Goal: Information Seeking & Learning: Learn about a topic

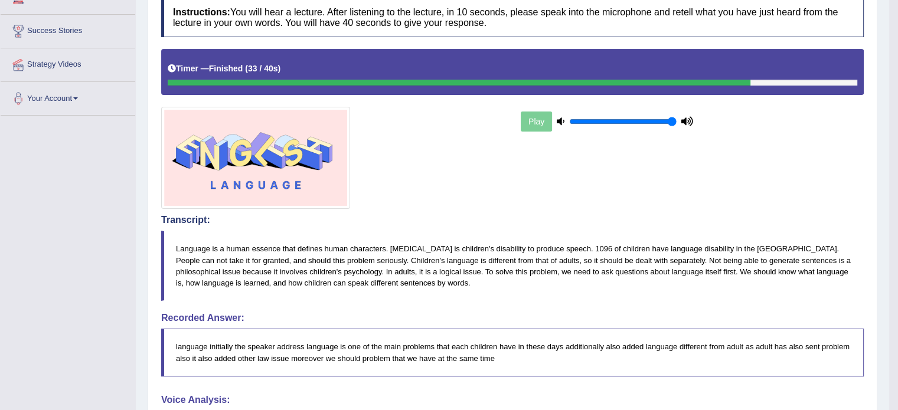
drag, startPoint x: 0, startPoint y: 0, endPoint x: 394, endPoint y: 250, distance: 467.1
click at [394, 250] on div "Instructions: You will hear a lecture. After listening to the lecture, in 10 se…" at bounding box center [512, 332] width 708 height 681
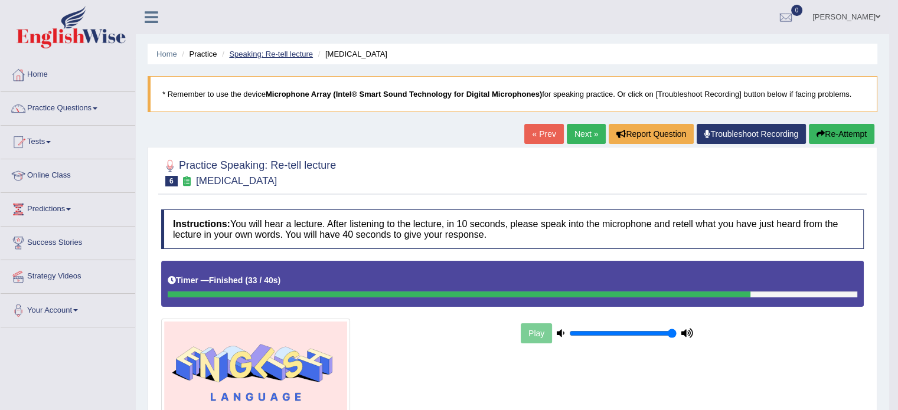
click at [295, 50] on link "Speaking: Re-tell lecture" at bounding box center [271, 54] width 84 height 9
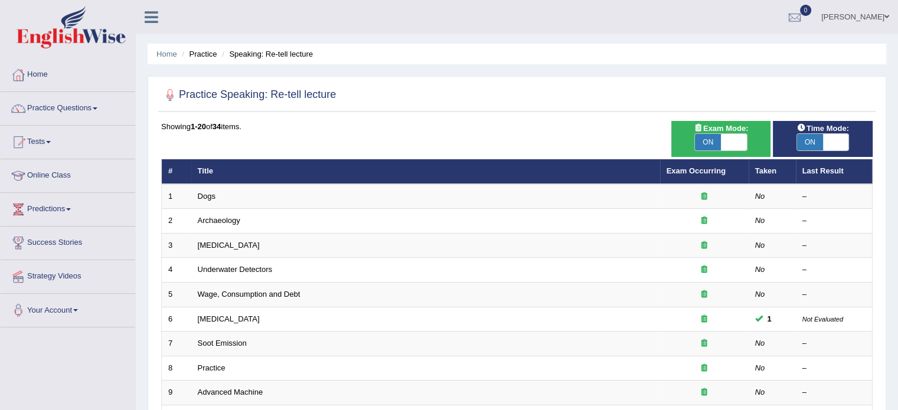
click at [710, 149] on span "ON" at bounding box center [708, 142] width 26 height 17
checkbox input "false"
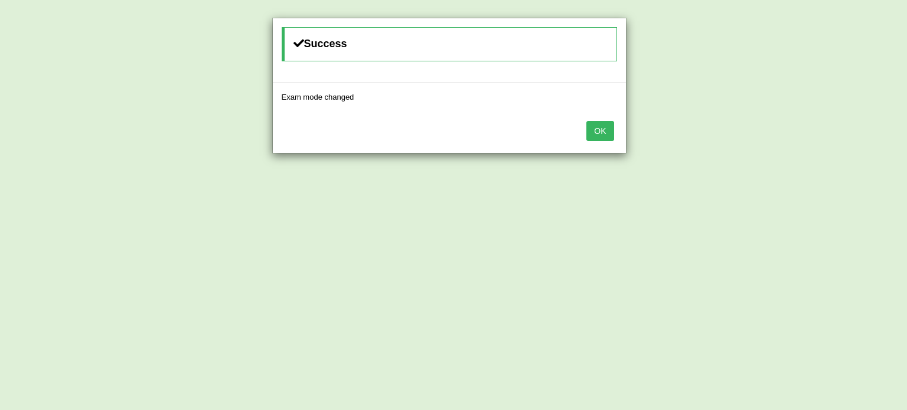
click at [608, 125] on button "OK" at bounding box center [599, 131] width 27 height 20
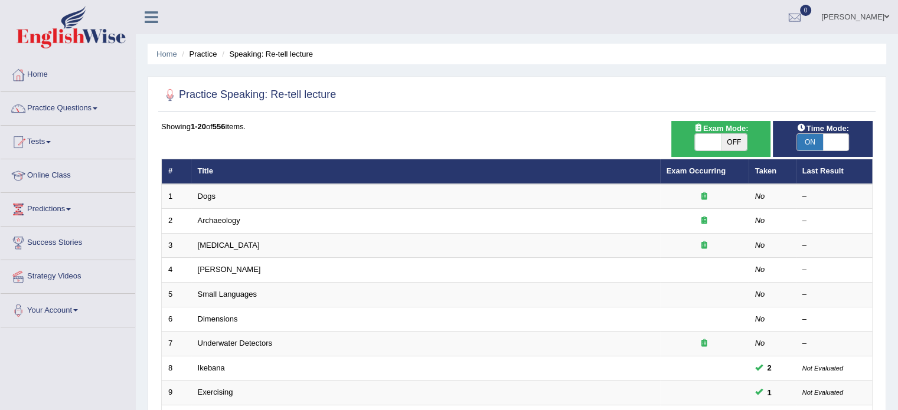
drag, startPoint x: 818, startPoint y: 145, endPoint x: 763, endPoint y: 101, distance: 70.1
click at [763, 101] on div "Practice Speaking: Re-tell lecture Time Mode: ON OFF Exam Mode: ON OFF Showing …" at bounding box center [517, 409] width 739 height 667
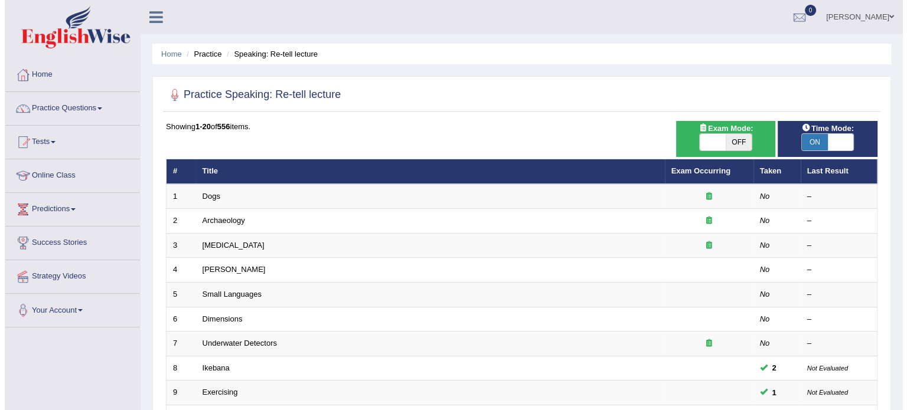
scroll to position [2, 0]
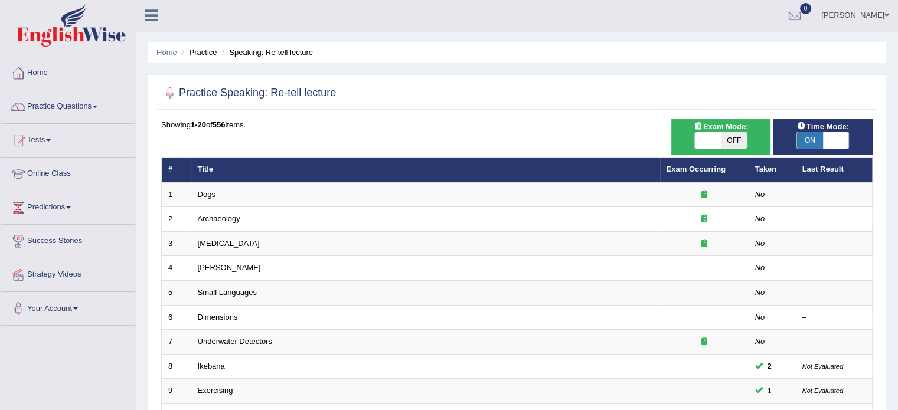
click at [734, 144] on span "OFF" at bounding box center [734, 140] width 26 height 17
checkbox input "true"
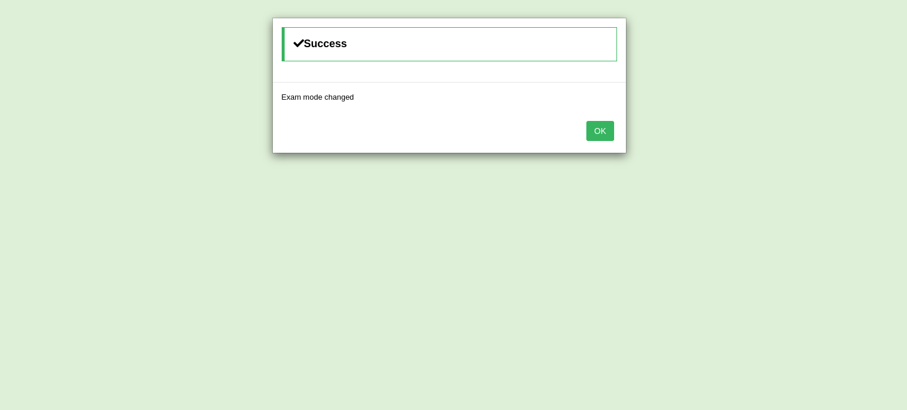
click at [600, 135] on button "OK" at bounding box center [599, 131] width 27 height 20
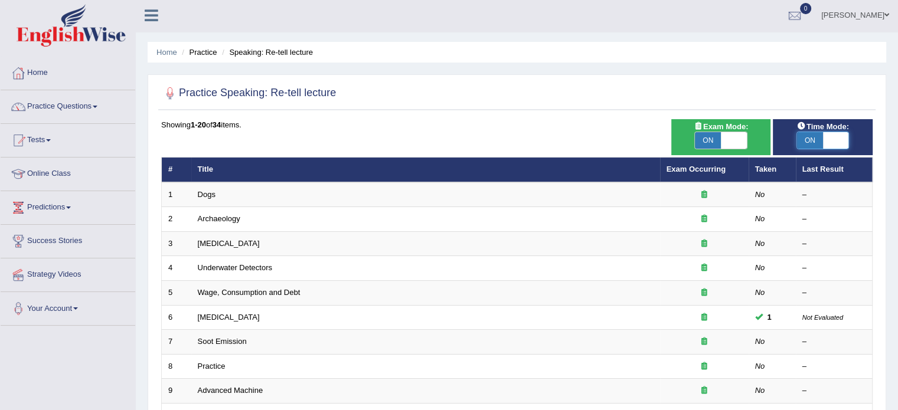
click at [831, 140] on span at bounding box center [836, 140] width 26 height 17
checkbox input "false"
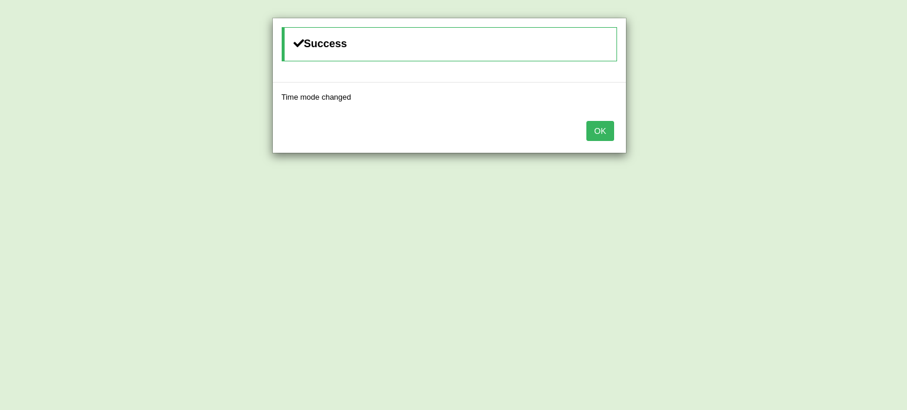
click at [594, 126] on button "OK" at bounding box center [599, 131] width 27 height 20
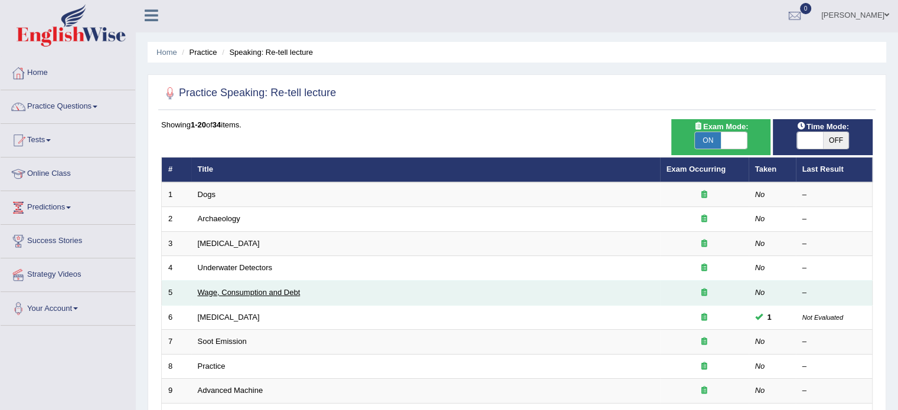
click at [250, 290] on link "Wage, Consumption and Debt" at bounding box center [249, 292] width 103 height 9
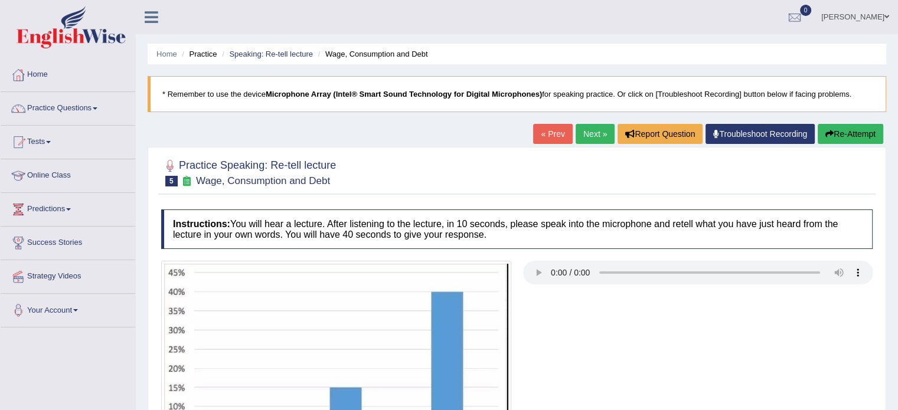
click at [579, 143] on link "Next »" at bounding box center [595, 134] width 39 height 20
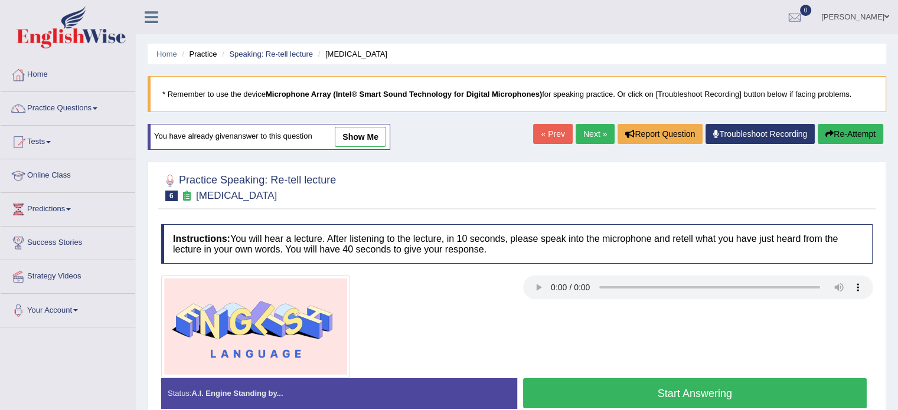
click at [581, 141] on link "Next »" at bounding box center [595, 134] width 39 height 20
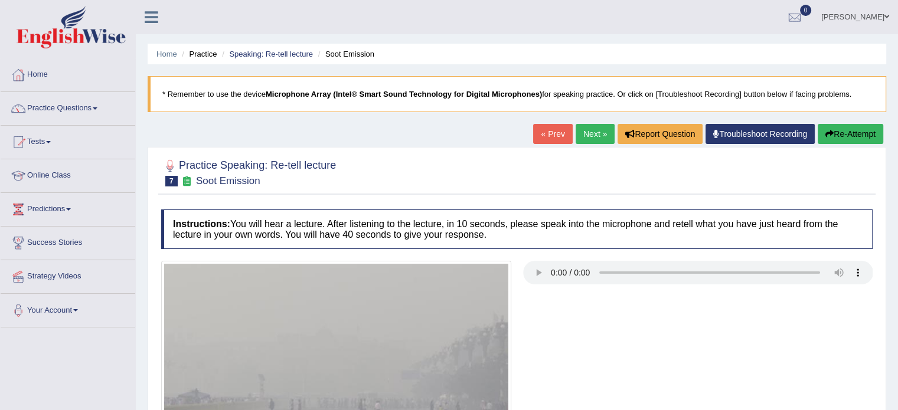
click at [581, 132] on link "Next »" at bounding box center [595, 134] width 39 height 20
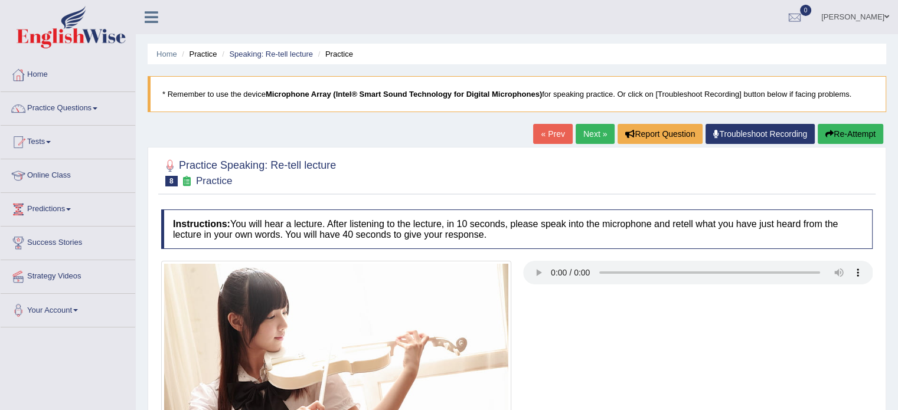
click at [579, 138] on link "Next »" at bounding box center [595, 134] width 39 height 20
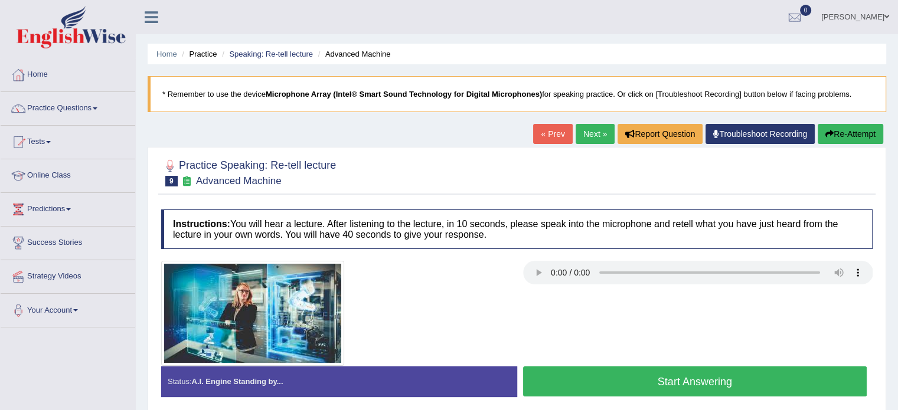
scroll to position [59, 0]
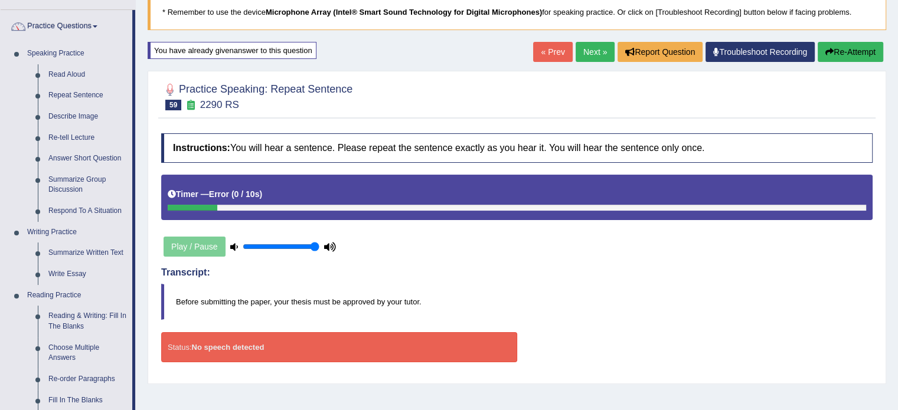
scroll to position [82, 0]
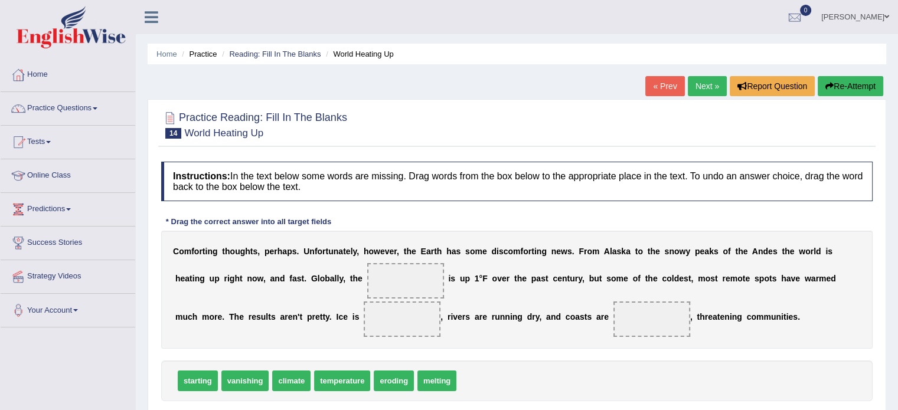
click at [59, 175] on link "Online Class" at bounding box center [68, 174] width 135 height 30
drag, startPoint x: 326, startPoint y: 372, endPoint x: 380, endPoint y: 270, distance: 114.9
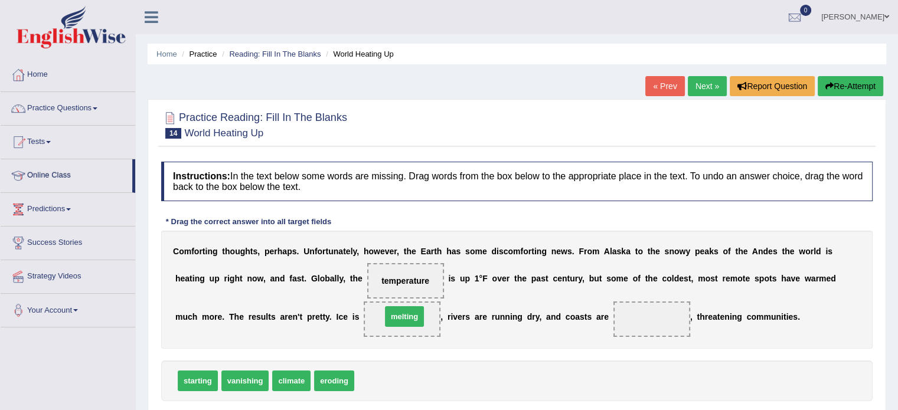
drag, startPoint x: 383, startPoint y: 381, endPoint x: 409, endPoint y: 317, distance: 69.1
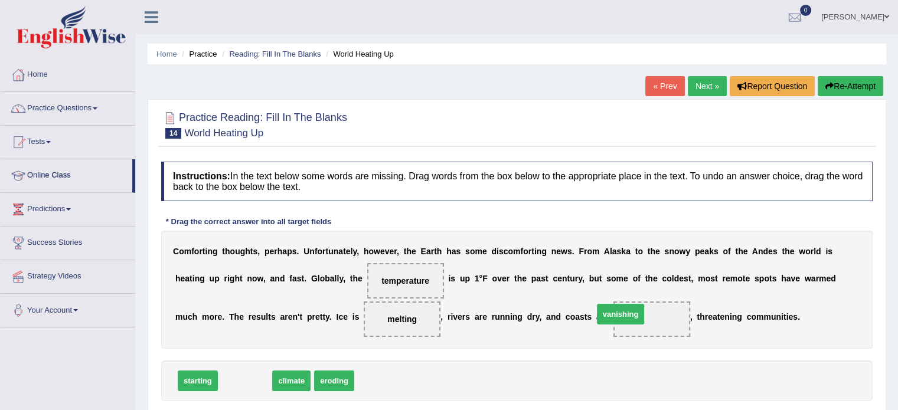
drag, startPoint x: 259, startPoint y: 382, endPoint x: 638, endPoint y: 316, distance: 384.6
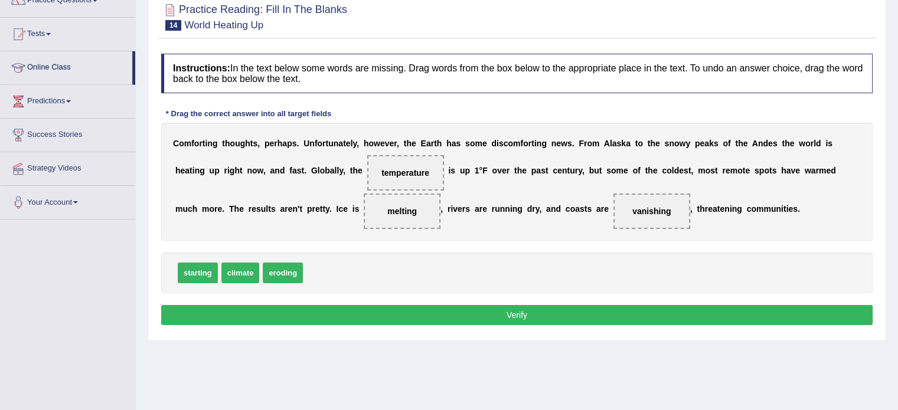
scroll to position [109, 0]
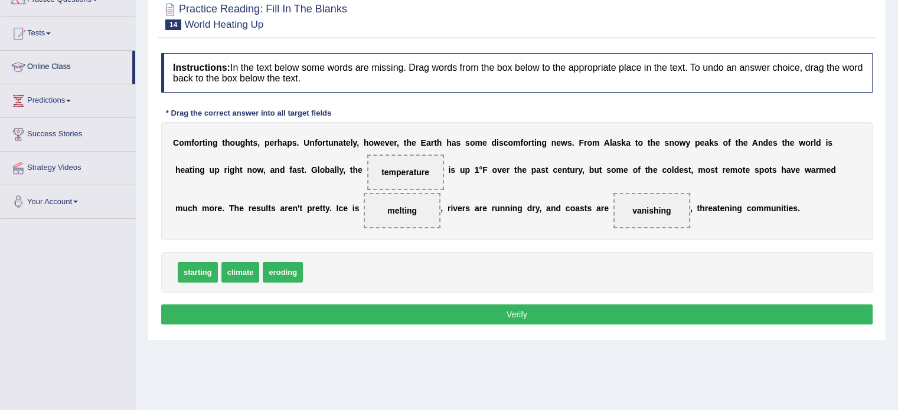
click at [595, 315] on button "Verify" at bounding box center [516, 315] width 711 height 20
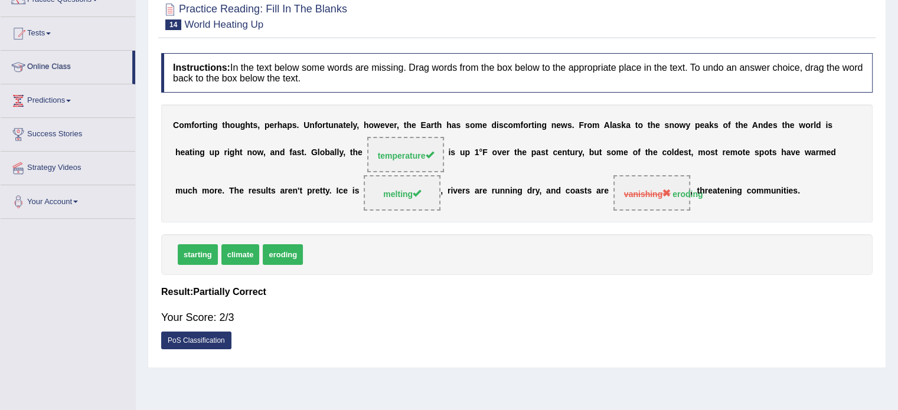
scroll to position [28, 0]
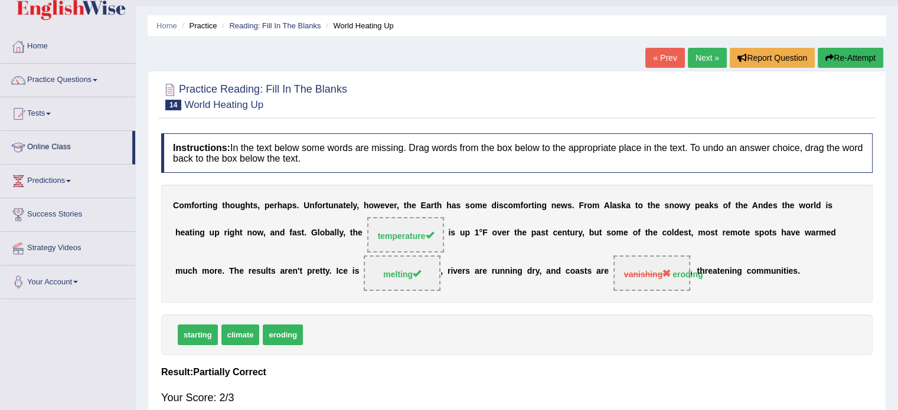
click at [717, 62] on link "Next »" at bounding box center [707, 58] width 39 height 20
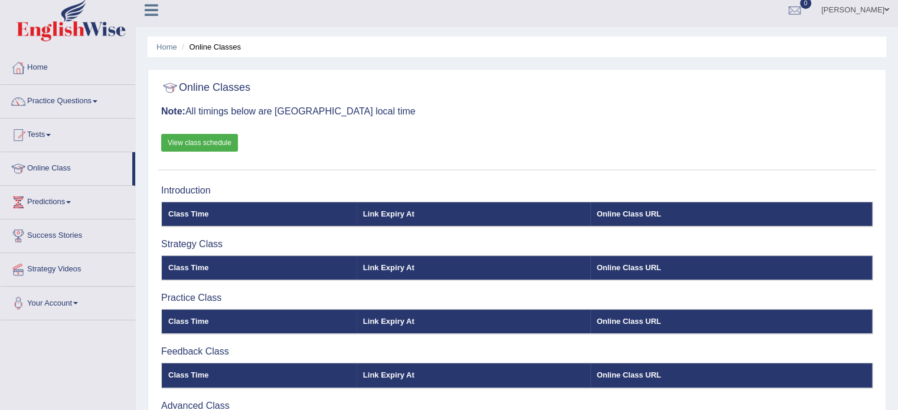
scroll to position [5, 0]
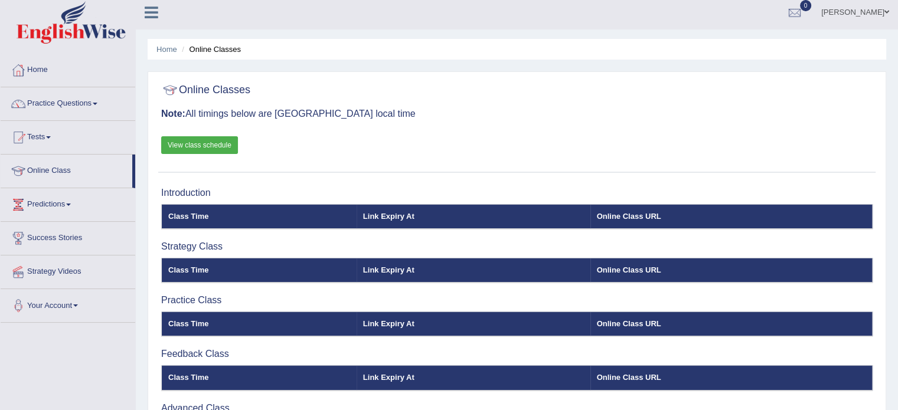
click at [227, 143] on link "View class schedule" at bounding box center [199, 145] width 77 height 18
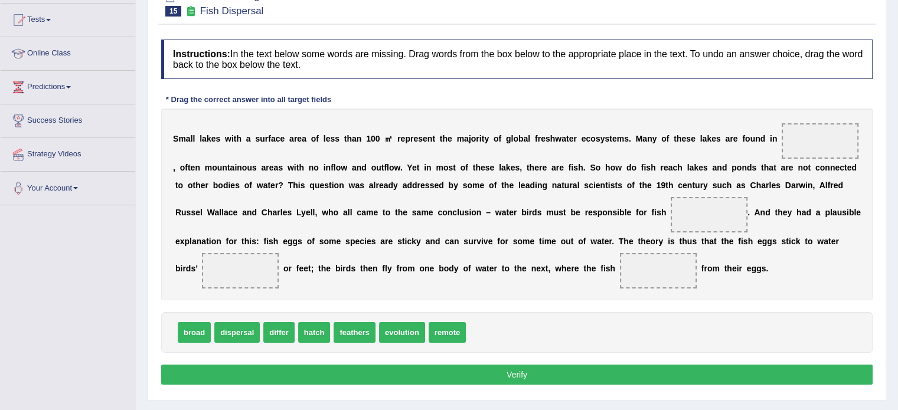
scroll to position [122, 0]
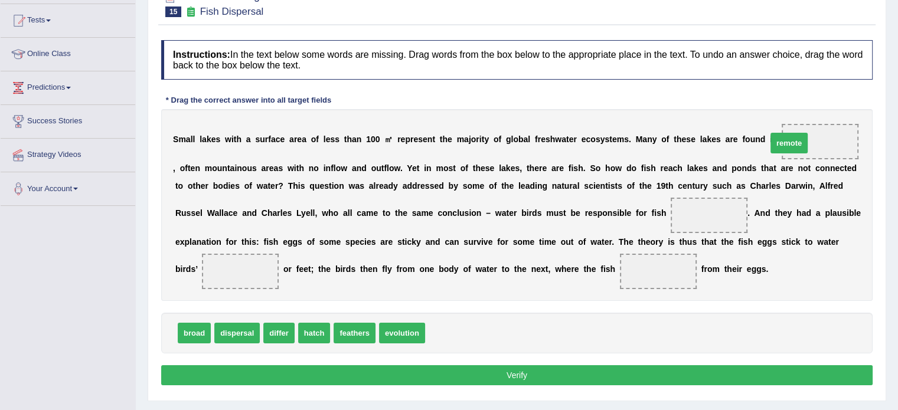
drag, startPoint x: 448, startPoint y: 325, endPoint x: 798, endPoint y: 137, distance: 397.5
drag, startPoint x: 190, startPoint y: 335, endPoint x: 700, endPoint y: 222, distance: 522.4
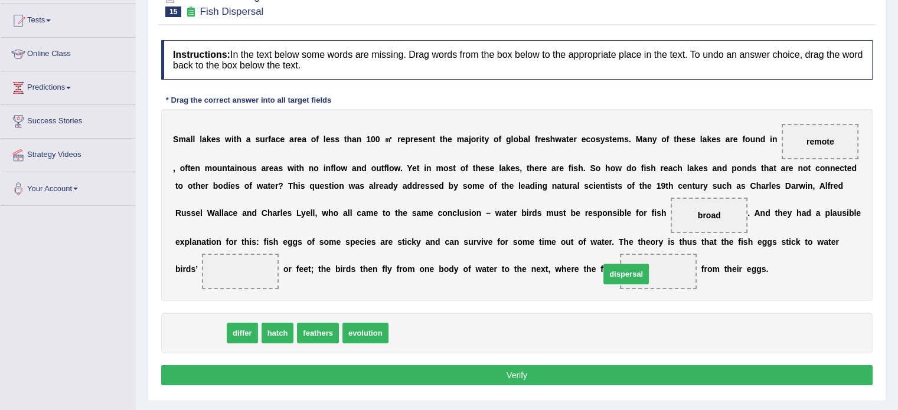
drag, startPoint x: 187, startPoint y: 334, endPoint x: 626, endPoint y: 275, distance: 443.2
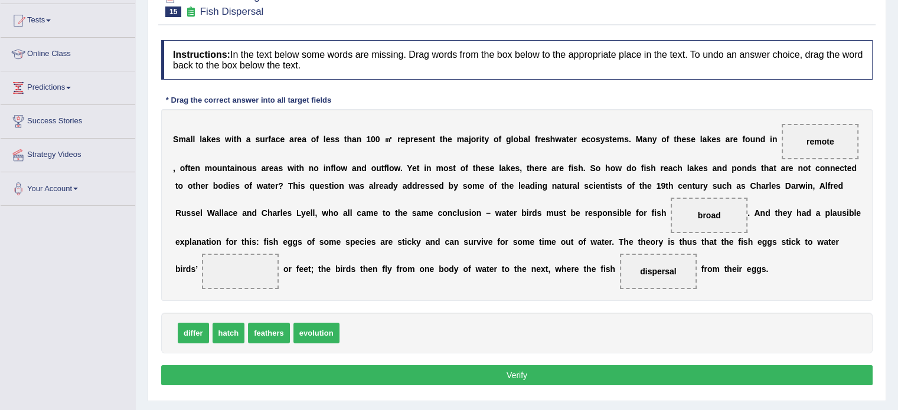
click at [264, 329] on span "feathers" at bounding box center [269, 333] width 42 height 21
drag, startPoint x: 221, startPoint y: 332, endPoint x: 235, endPoint y: 269, distance: 64.7
click at [312, 367] on button "Verify" at bounding box center [516, 375] width 711 height 20
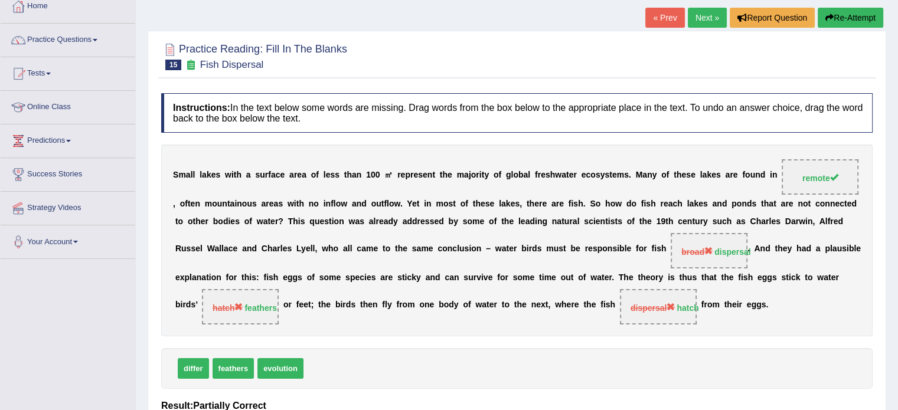
scroll to position [63, 0]
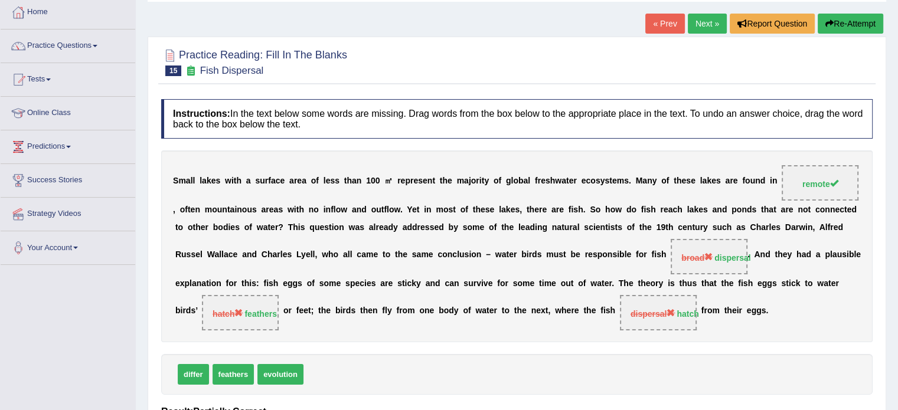
click at [695, 20] on link "Next »" at bounding box center [707, 24] width 39 height 20
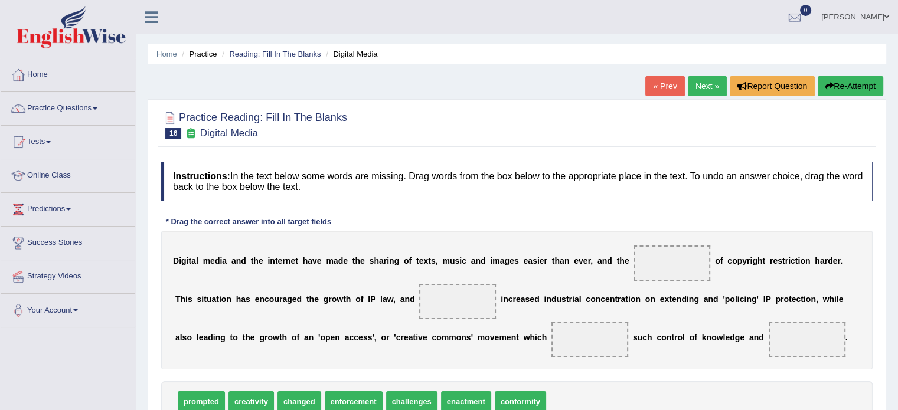
scroll to position [59, 0]
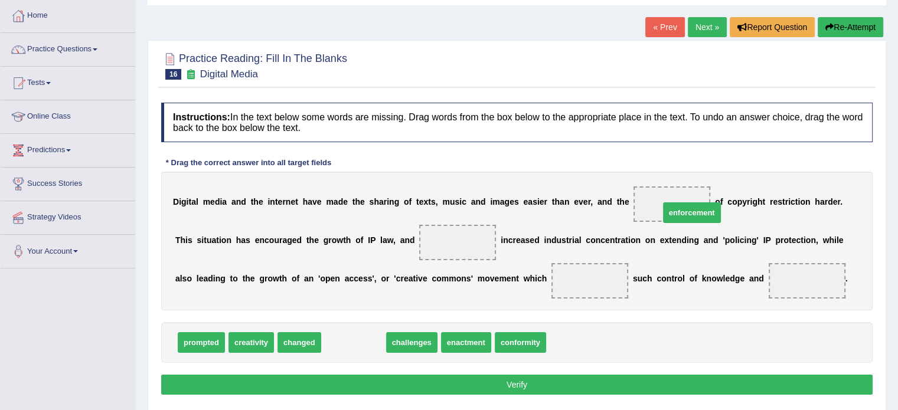
drag, startPoint x: 356, startPoint y: 344, endPoint x: 694, endPoint y: 214, distance: 362.4
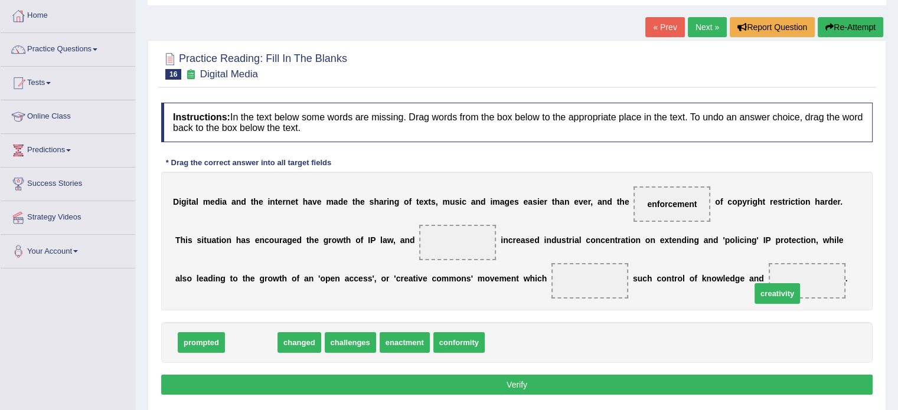
drag, startPoint x: 250, startPoint y: 339, endPoint x: 782, endPoint y: 286, distance: 534.0
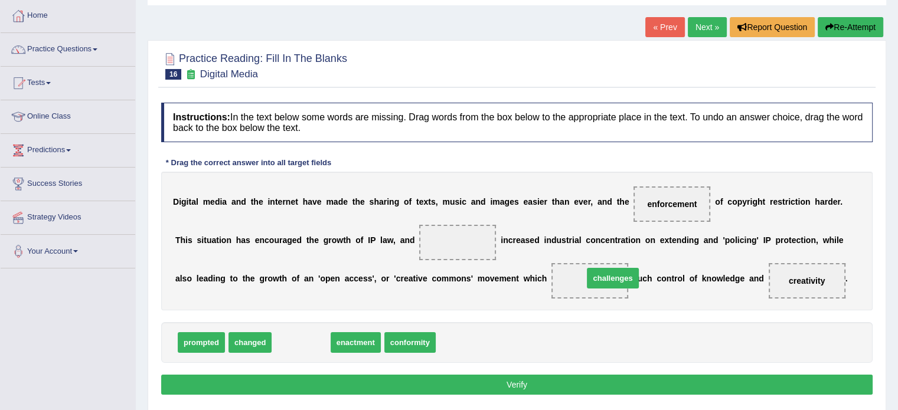
drag, startPoint x: 288, startPoint y: 337, endPoint x: 598, endPoint y: 271, distance: 317.4
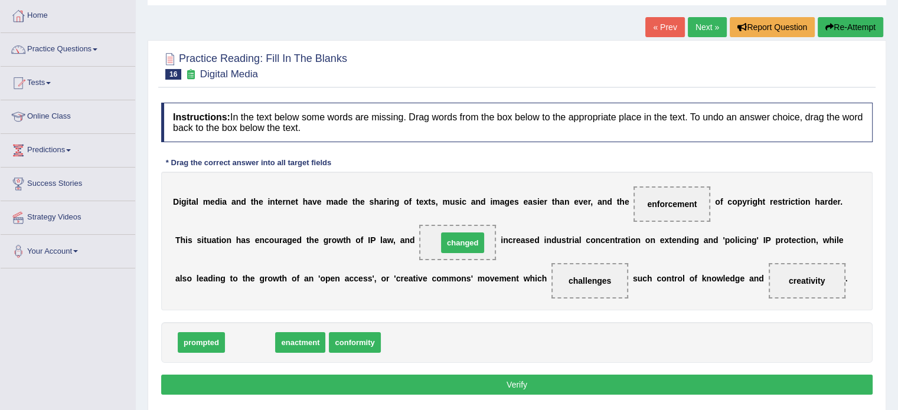
drag, startPoint x: 272, startPoint y: 332, endPoint x: 464, endPoint y: 234, distance: 216.2
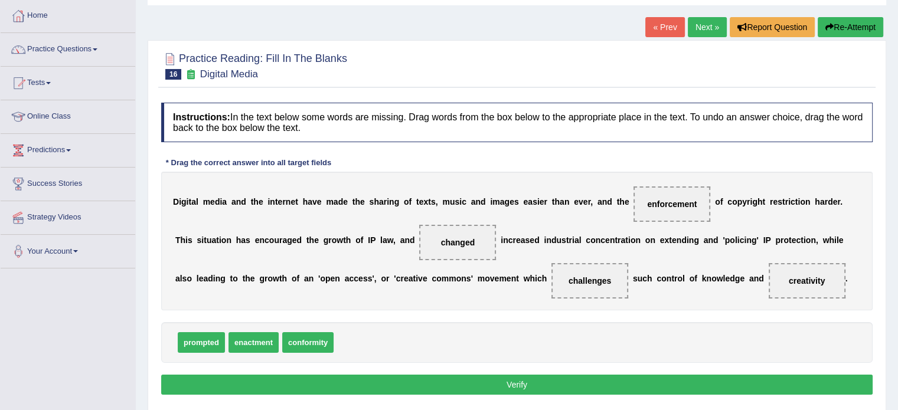
click at [449, 380] on button "Verify" at bounding box center [516, 385] width 711 height 20
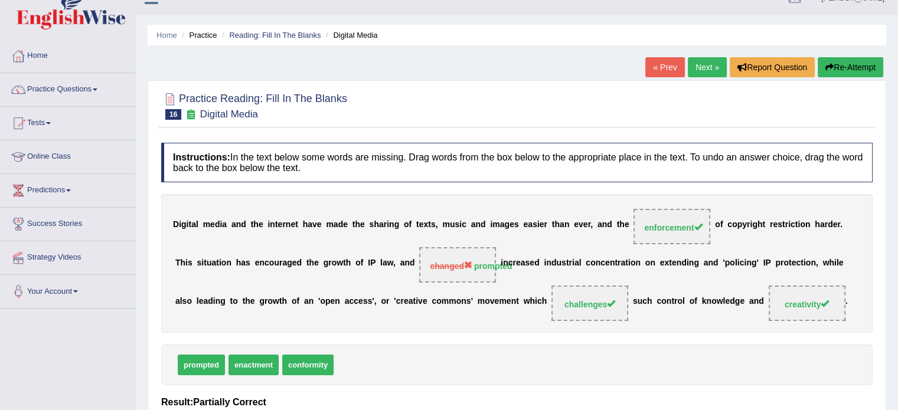
scroll to position [0, 0]
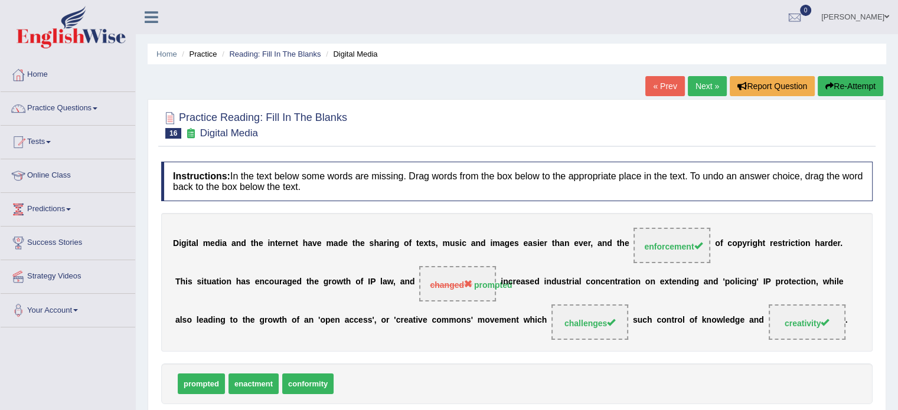
click at [712, 89] on link "Next »" at bounding box center [707, 86] width 39 height 20
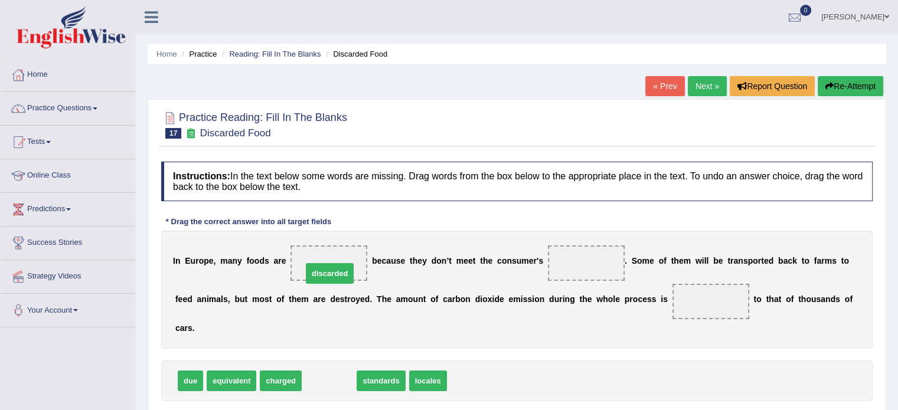
drag, startPoint x: 344, startPoint y: 379, endPoint x: 345, endPoint y: 272, distance: 107.4
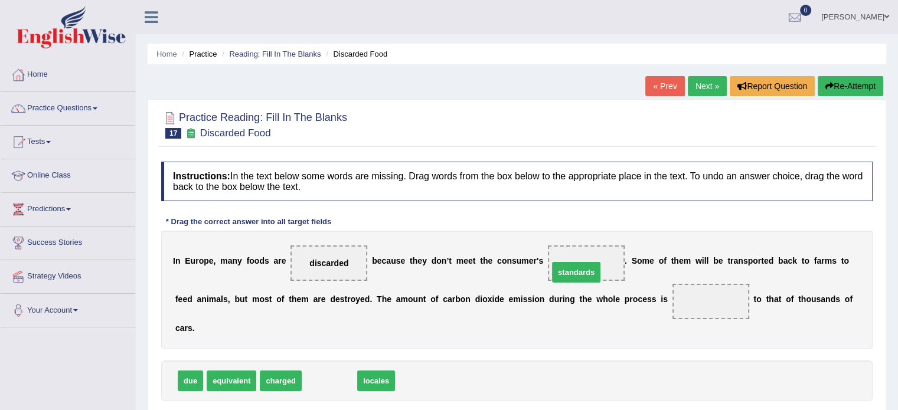
drag, startPoint x: 329, startPoint y: 373, endPoint x: 576, endPoint y: 264, distance: 269.6
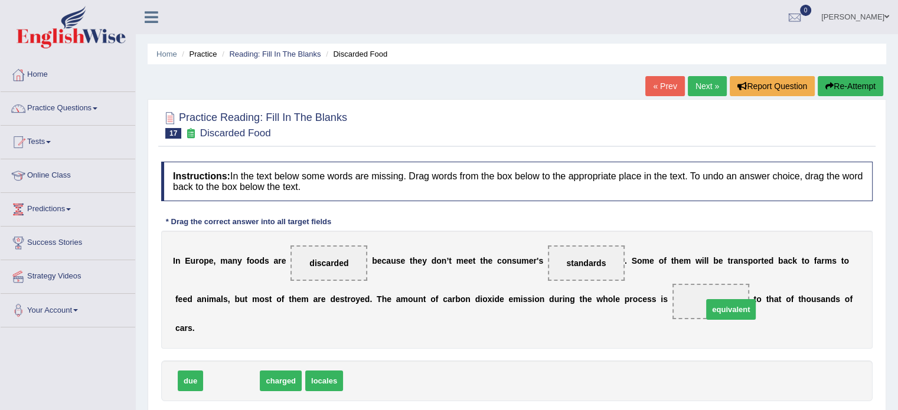
drag, startPoint x: 227, startPoint y: 382, endPoint x: 726, endPoint y: 311, distance: 504.5
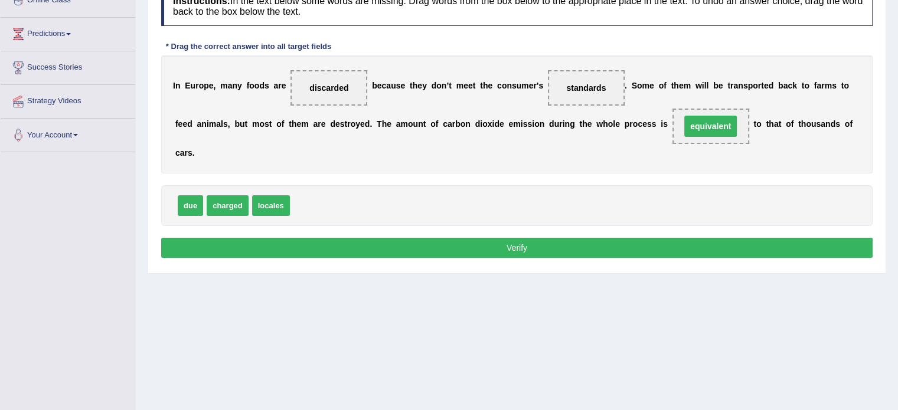
scroll to position [177, 0]
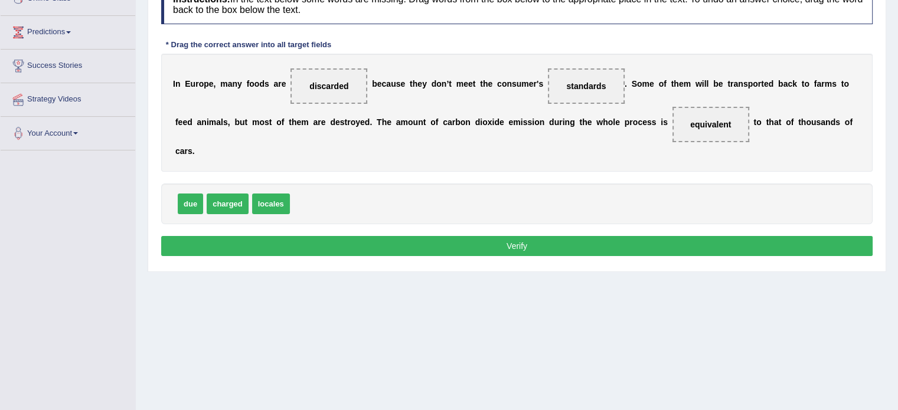
click at [371, 242] on button "Verify" at bounding box center [516, 246] width 711 height 20
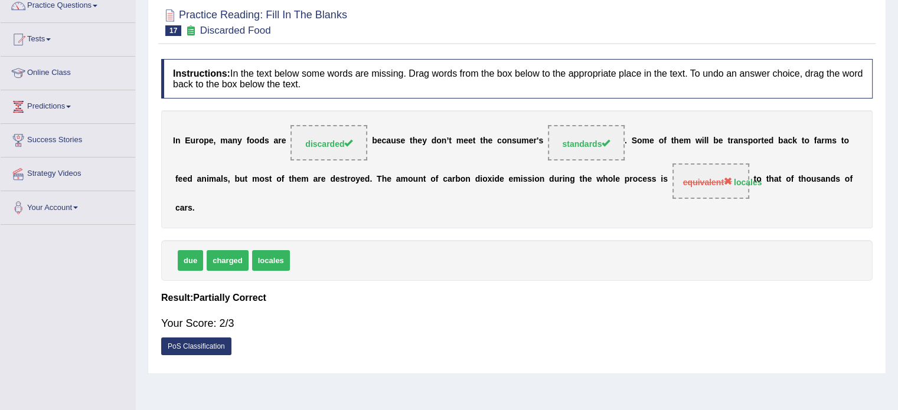
scroll to position [0, 0]
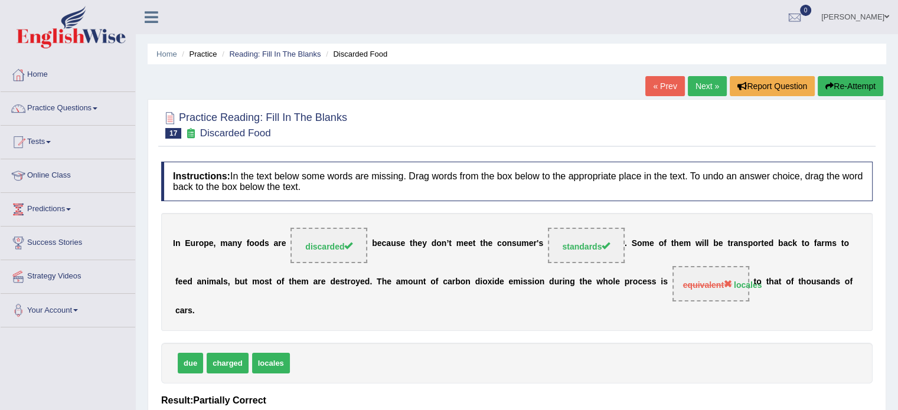
click at [704, 92] on link "Next »" at bounding box center [707, 86] width 39 height 20
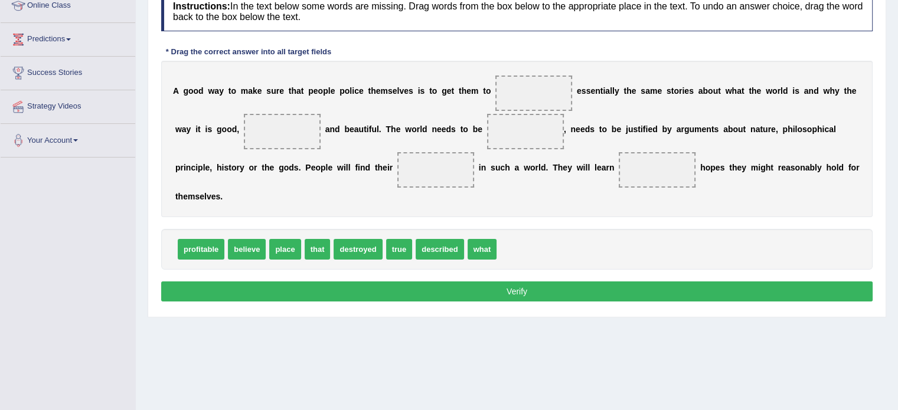
scroll to position [151, 0]
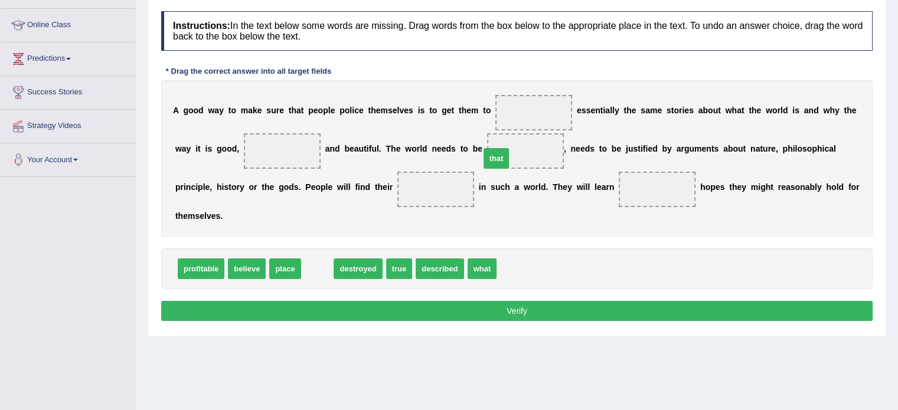
drag, startPoint x: 312, startPoint y: 268, endPoint x: 491, endPoint y: 158, distance: 210.2
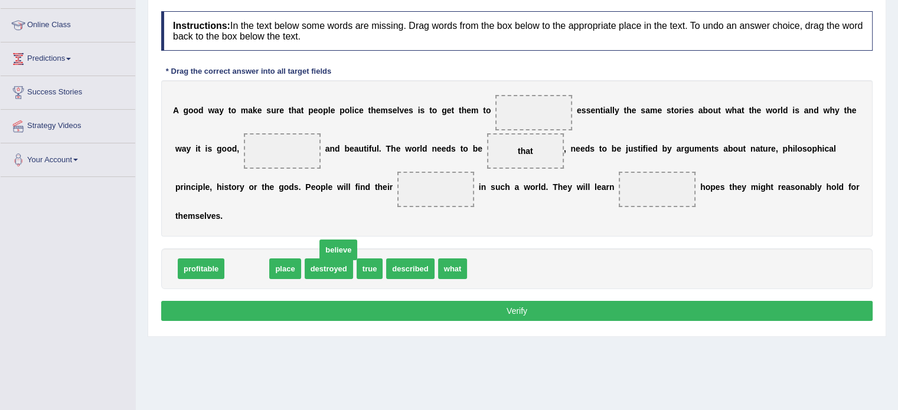
drag, startPoint x: 337, startPoint y: 248, endPoint x: 423, endPoint y: 220, distance: 90.0
click at [357, 240] on span "believe" at bounding box center [338, 250] width 38 height 21
drag, startPoint x: 279, startPoint y: 268, endPoint x: 432, endPoint y: 197, distance: 168.8
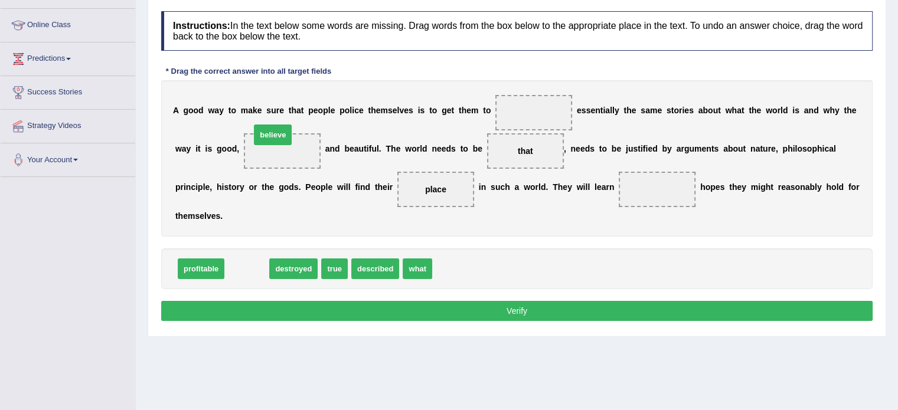
drag, startPoint x: 245, startPoint y: 270, endPoint x: 271, endPoint y: 136, distance: 136.5
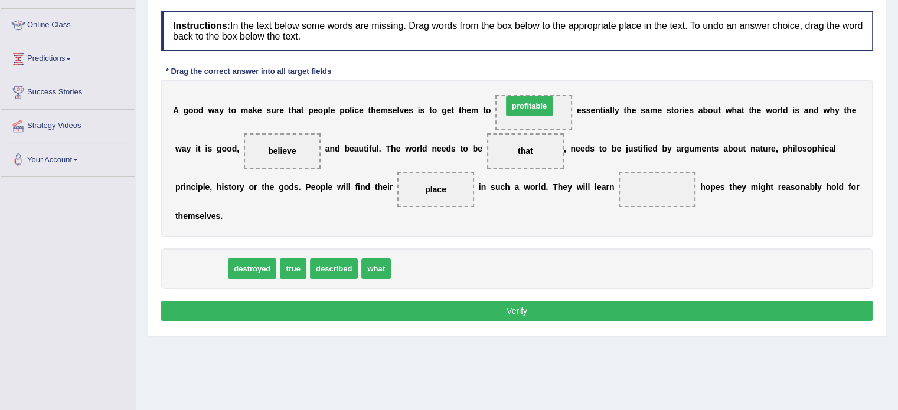
drag, startPoint x: 185, startPoint y: 264, endPoint x: 513, endPoint y: 101, distance: 366.7
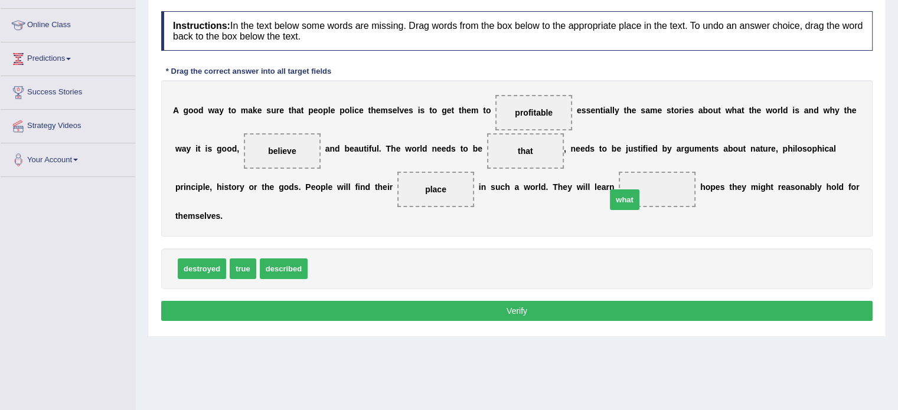
drag, startPoint x: 316, startPoint y: 260, endPoint x: 615, endPoint y: 195, distance: 305.1
click at [501, 313] on button "Verify" at bounding box center [516, 311] width 711 height 20
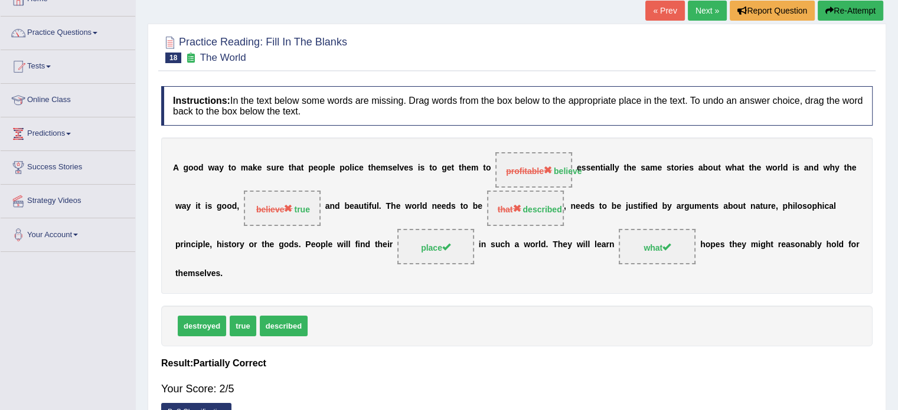
scroll to position [0, 0]
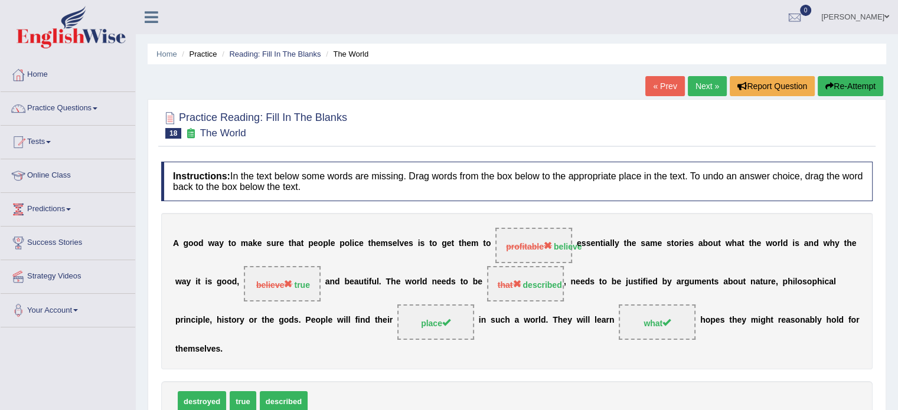
click at [707, 94] on link "Next »" at bounding box center [707, 86] width 39 height 20
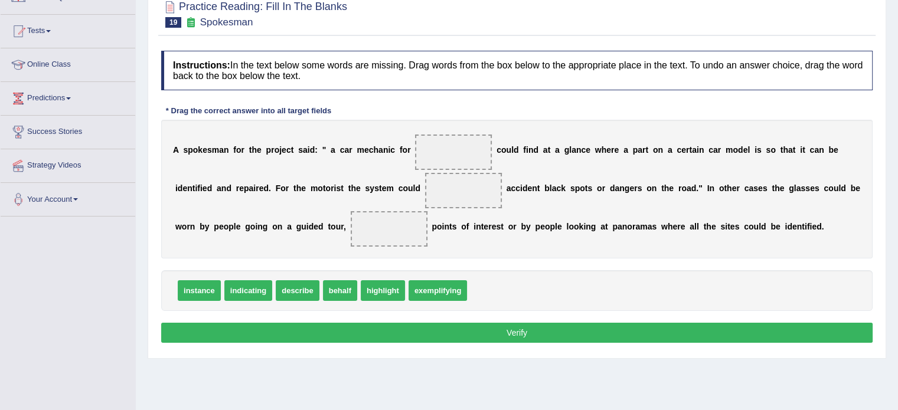
scroll to position [118, 0]
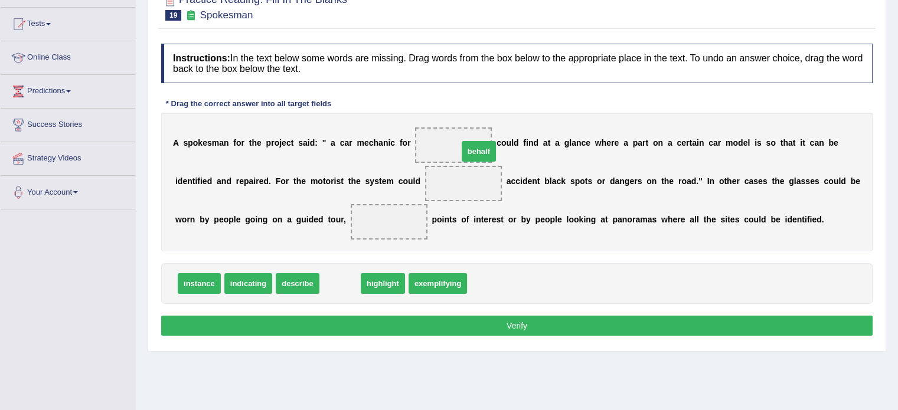
drag, startPoint x: 335, startPoint y: 283, endPoint x: 470, endPoint y: 153, distance: 187.0
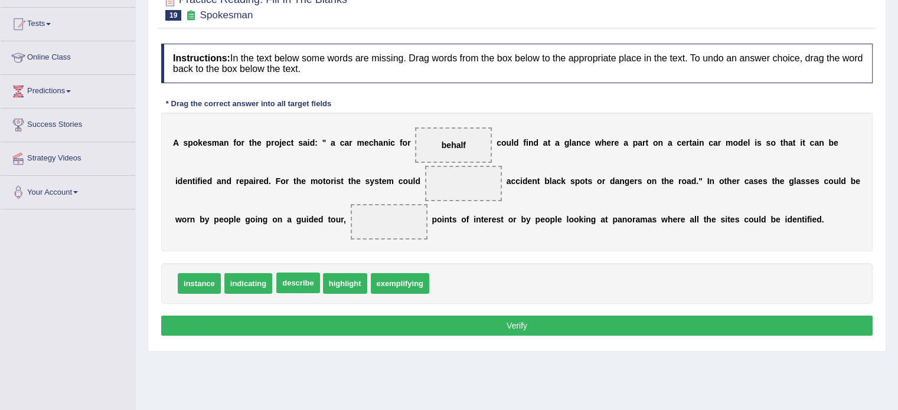
drag, startPoint x: 293, startPoint y: 283, endPoint x: 477, endPoint y: 160, distance: 220.9
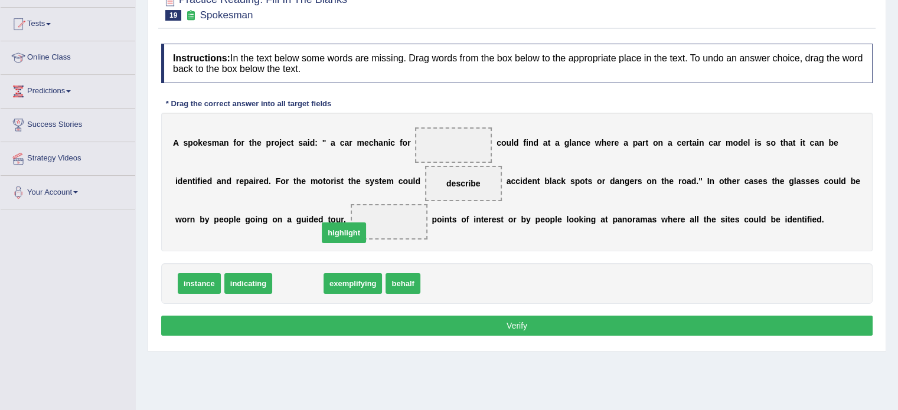
drag, startPoint x: 300, startPoint y: 278, endPoint x: 364, endPoint y: 214, distance: 89.8
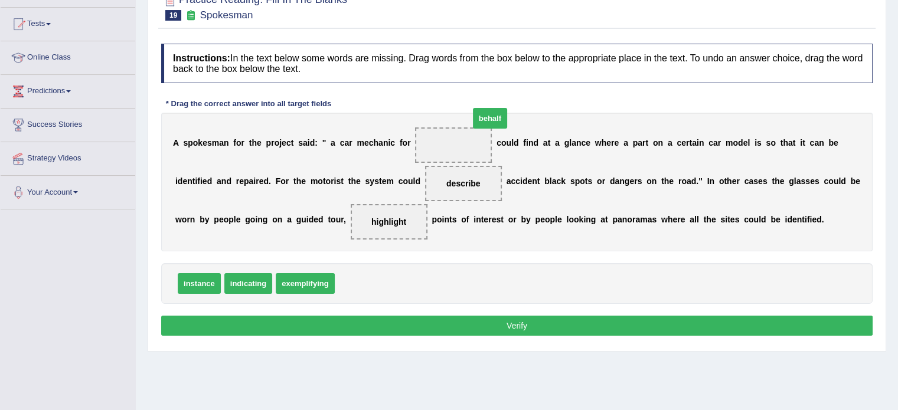
drag, startPoint x: 352, startPoint y: 285, endPoint x: 488, endPoint y: 116, distance: 217.0
click at [488, 116] on span "behalf" at bounding box center [490, 118] width 34 height 21
drag, startPoint x: 359, startPoint y: 244, endPoint x: 469, endPoint y: 135, distance: 155.3
click at [439, 327] on button "Verify" at bounding box center [516, 326] width 711 height 20
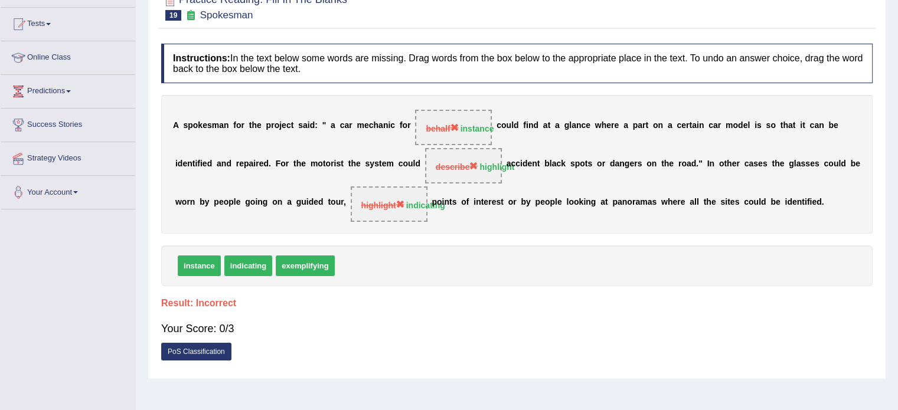
click at [531, 246] on div "instance indicating exemplifying" at bounding box center [516, 266] width 711 height 41
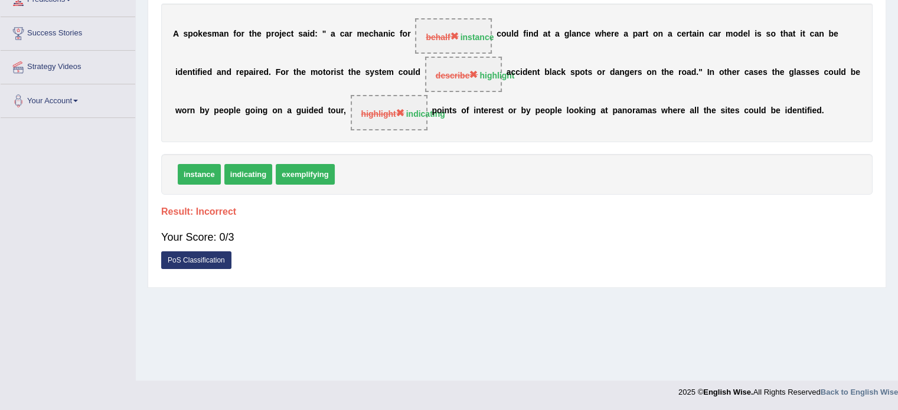
scroll to position [0, 0]
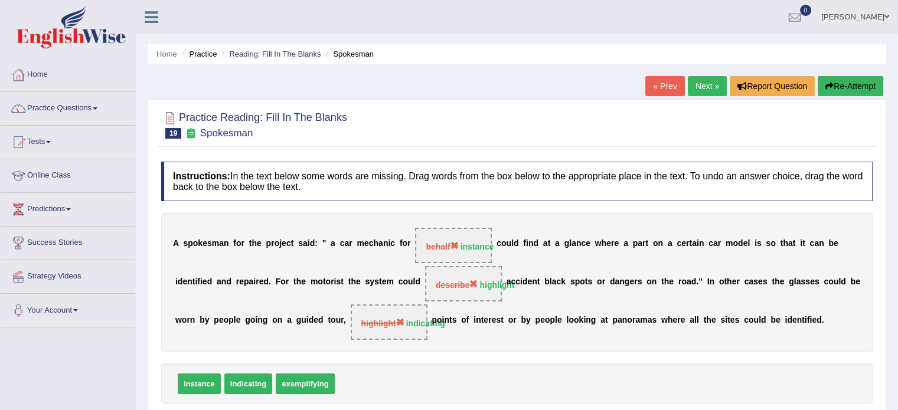
click at [703, 82] on link "Next »" at bounding box center [707, 86] width 39 height 20
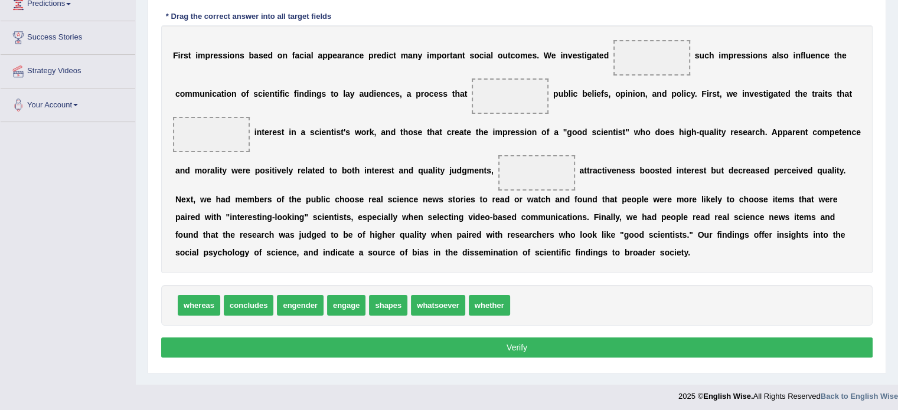
scroll to position [210, 0]
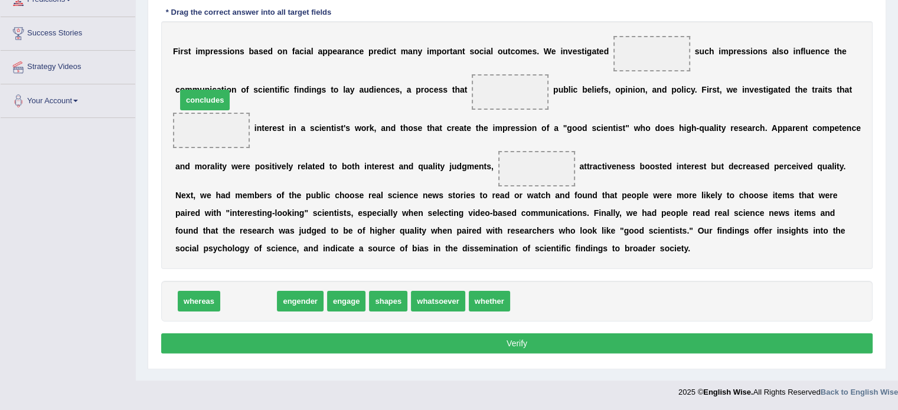
drag, startPoint x: 246, startPoint y: 295, endPoint x: 198, endPoint y: 92, distance: 208.6
click at [198, 92] on span "concludes" at bounding box center [205, 100] width 50 height 21
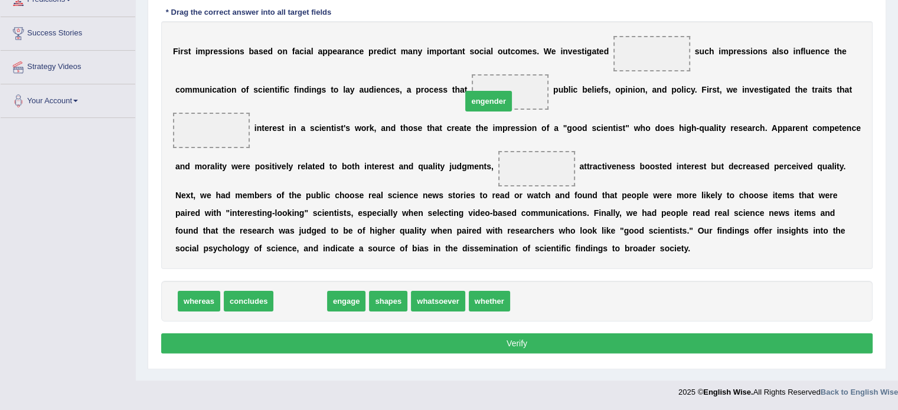
drag, startPoint x: 298, startPoint y: 302, endPoint x: 493, endPoint y: 93, distance: 286.1
